Goal: Book appointment/travel/reservation

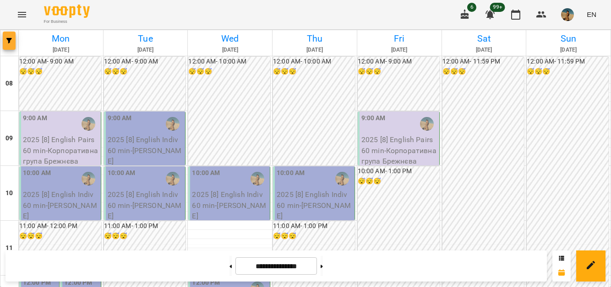
scroll to position [188, 0]
click at [14, 34] on button "button" at bounding box center [9, 41] width 13 height 18
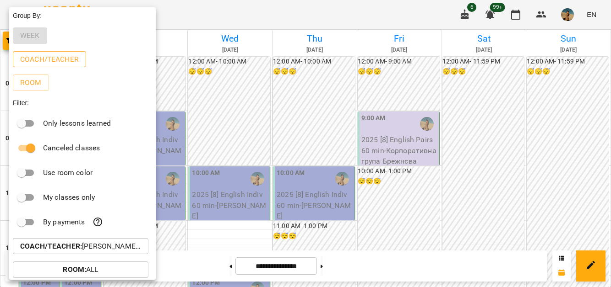
click at [41, 57] on p "Coach/Teacher" at bounding box center [49, 59] width 59 height 11
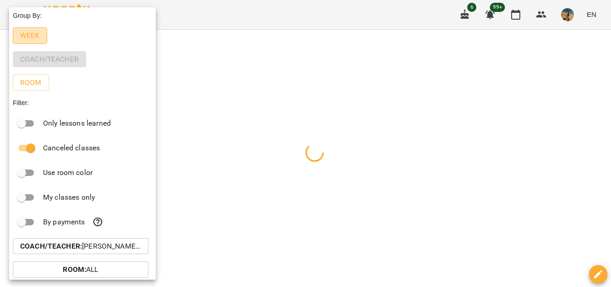
click at [22, 31] on p "Week" at bounding box center [30, 35] width 20 height 11
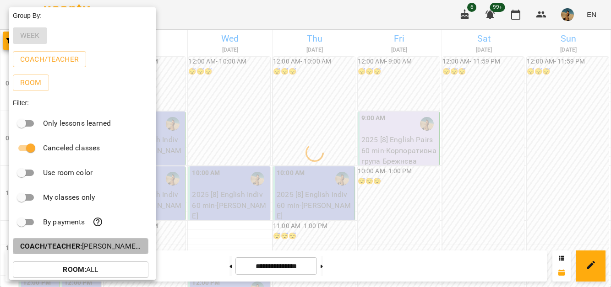
click at [88, 244] on p "Coach/Teacher : [PERSON_NAME] (а)" at bounding box center [80, 246] width 121 height 11
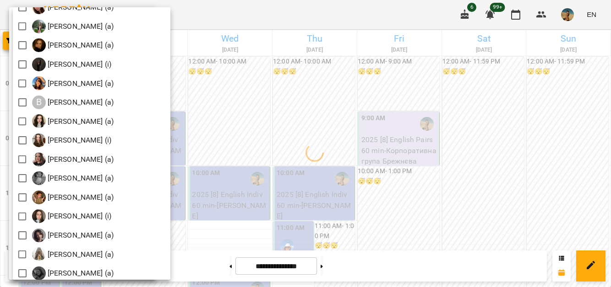
scroll to position [0, 0]
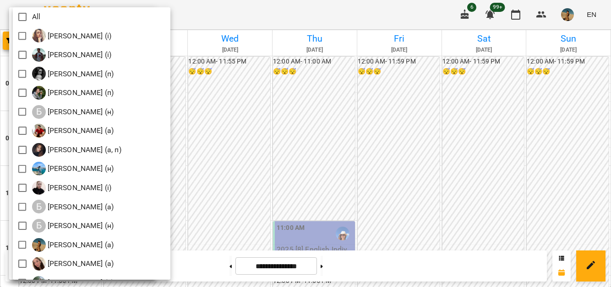
click at [265, 114] on div at bounding box center [305, 143] width 611 height 287
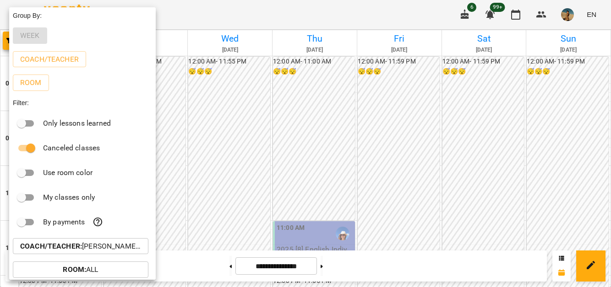
click at [224, 155] on div at bounding box center [305, 143] width 611 height 287
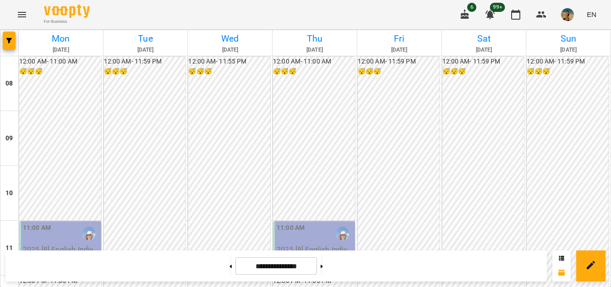
scroll to position [201, 0]
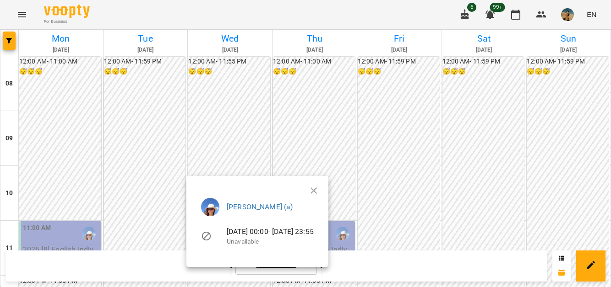
click at [10, 46] on div at bounding box center [305, 143] width 611 height 287
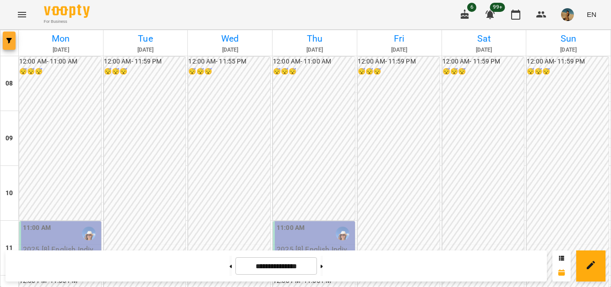
click at [8, 39] on icon "button" at bounding box center [8, 40] width 5 height 5
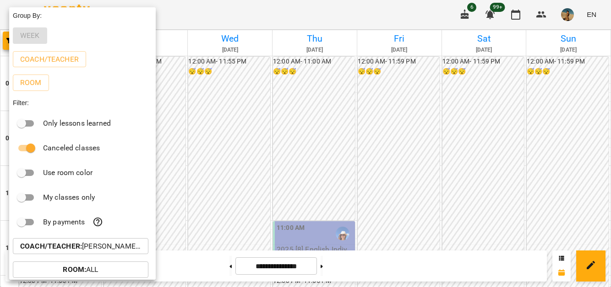
click at [303, 187] on div at bounding box center [305, 143] width 611 height 287
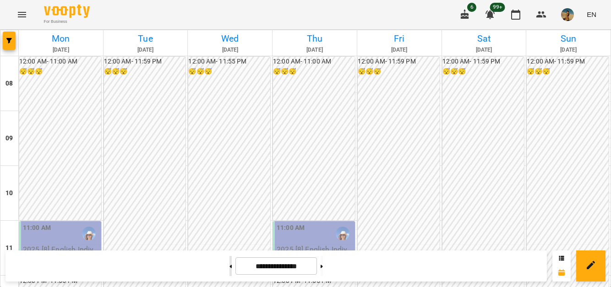
click at [229, 267] on button at bounding box center [230, 266] width 2 height 20
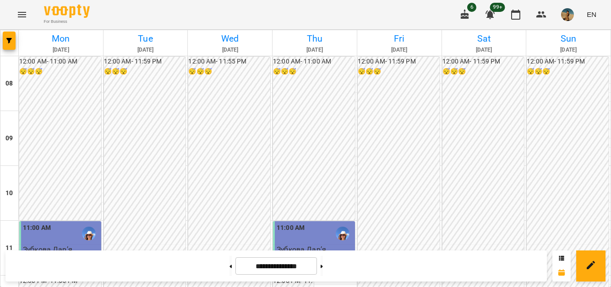
scroll to position [505, 0]
click at [323, 266] on button at bounding box center [321, 266] width 2 height 20
type input "**********"
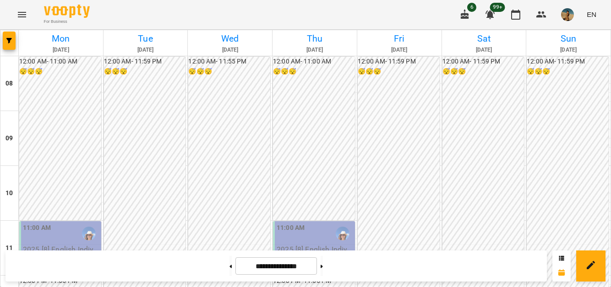
scroll to position [0, 0]
click at [11, 36] on button "button" at bounding box center [9, 41] width 13 height 18
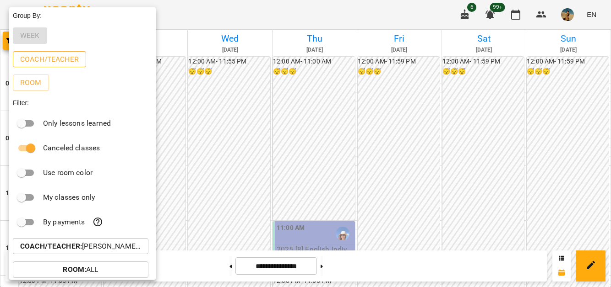
click at [48, 56] on p "Coach/Teacher" at bounding box center [49, 59] width 59 height 11
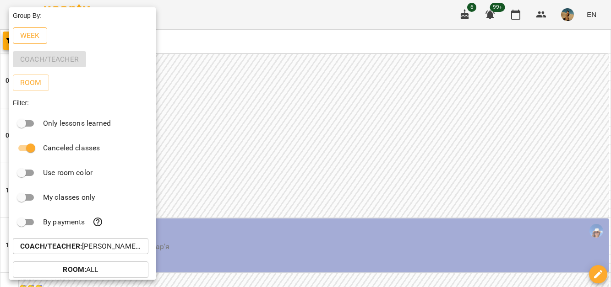
click at [37, 38] on p "Week" at bounding box center [30, 35] width 20 height 11
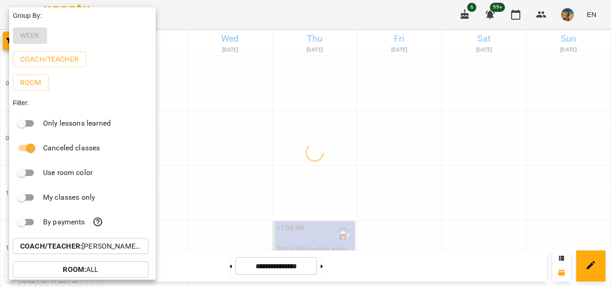
click at [83, 243] on p "Coach/Teacher : [PERSON_NAME] (а)" at bounding box center [80, 246] width 121 height 11
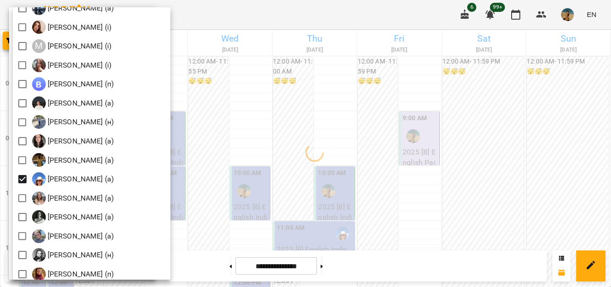
scroll to position [992, 0]
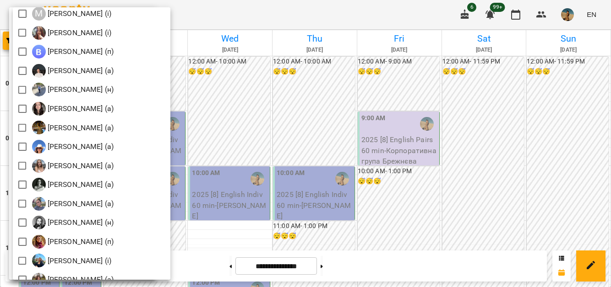
click at [268, 109] on div at bounding box center [305, 143] width 611 height 287
